Goal: Transaction & Acquisition: Purchase product/service

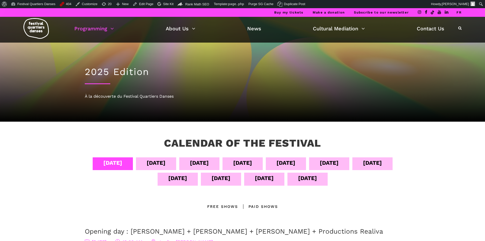
click at [462, 14] on div "Buy my tickets Make a donation Subscribe to our newsletter FR" at bounding box center [242, 12] width 485 height 9
click at [460, 10] on link "FR" at bounding box center [459, 12] width 5 height 4
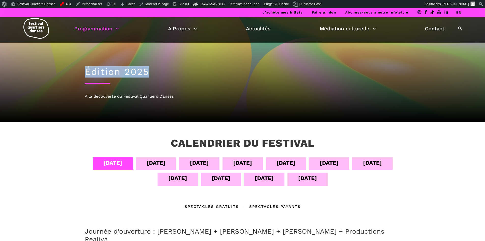
drag, startPoint x: 72, startPoint y: 75, endPoint x: 163, endPoint y: 74, distance: 90.9
click at [161, 73] on div "Édition 2025 À la découverte du Festival Quartiers Danses" at bounding box center [242, 64] width 485 height 113
click at [162, 86] on div "Édition 2025 À la découverte du Festival Quartiers Danses" at bounding box center [243, 82] width 326 height 79
click at [129, 95] on div "À la découverte du Festival Quartiers Danses" at bounding box center [243, 96] width 316 height 7
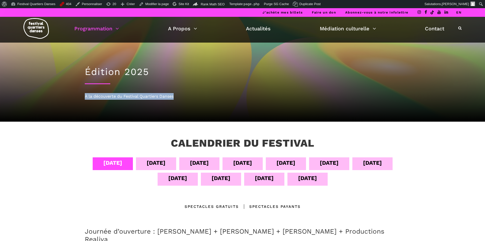
click at [129, 95] on div "À la découverte du Festival Quartiers Danses" at bounding box center [243, 96] width 316 height 7
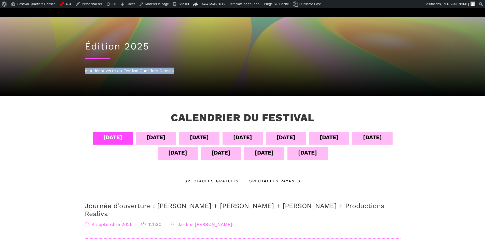
scroll to position [51, 0]
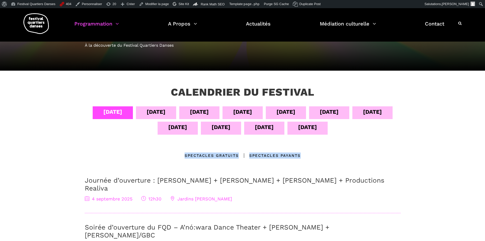
drag, startPoint x: 159, startPoint y: 154, endPoint x: 304, endPoint y: 156, distance: 144.2
click at [304, 156] on div "Emplacements Spectacles gratuits Spectacles Payants" at bounding box center [243, 155] width 316 height 6
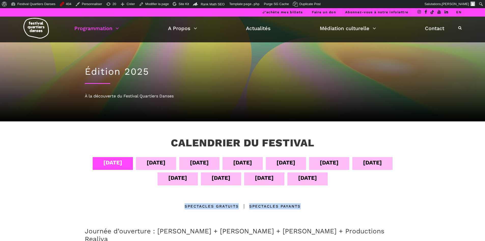
scroll to position [0, 0]
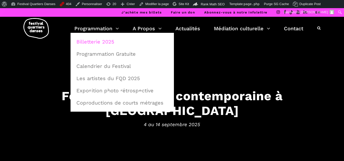
click at [99, 41] on link "Billetterie 2025" at bounding box center [122, 42] width 98 height 12
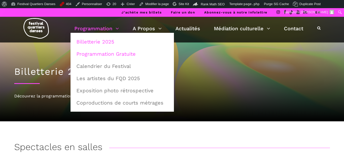
click at [102, 54] on link "Programmation Gratuite" at bounding box center [122, 54] width 98 height 12
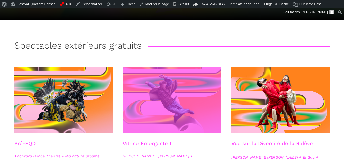
scroll to position [102, 0]
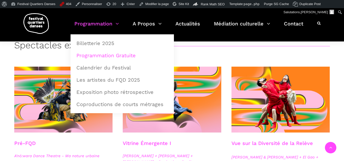
click at [96, 19] on link "Programmation" at bounding box center [96, 26] width 45 height 15
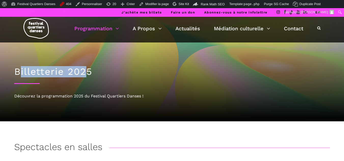
drag, startPoint x: 19, startPoint y: 70, endPoint x: 85, endPoint y: 70, distance: 66.0
click at [85, 70] on h1 "Billetterie 2025" at bounding box center [172, 71] width 316 height 11
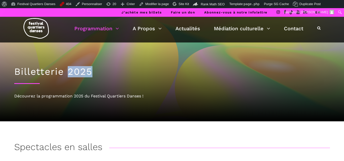
click at [85, 70] on h1 "Billetterie 2025" at bounding box center [172, 71] width 316 height 11
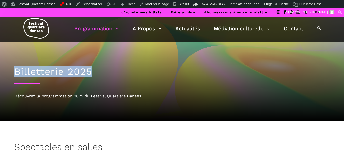
click at [85, 70] on h1 "Billetterie 2025" at bounding box center [172, 71] width 316 height 11
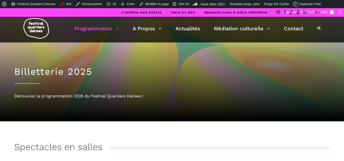
click at [76, 97] on div "Découvrez la programmation 2025 du Festival Quartiers Danses !" at bounding box center [172, 96] width 316 height 7
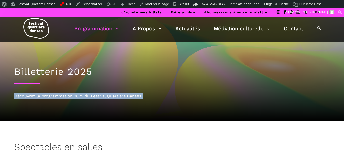
click at [76, 97] on div "Découvrez la programmation 2025 du Festival Quartiers Danses !" at bounding box center [172, 96] width 316 height 7
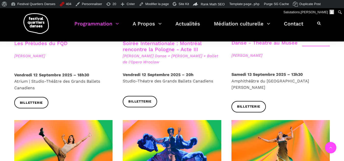
scroll to position [459, 0]
